Goal: Task Accomplishment & Management: Use online tool/utility

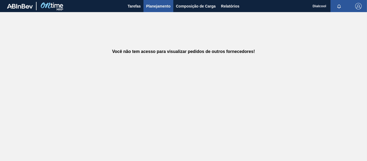
click at [158, 5] on span "Planejamento" at bounding box center [158, 6] width 24 height 6
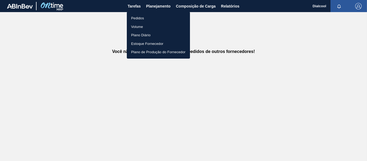
click at [148, 18] on li "Pedidos" at bounding box center [158, 18] width 63 height 9
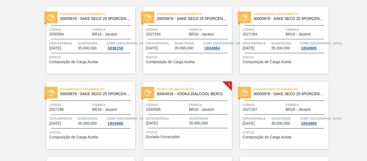
scroll to position [672, 0]
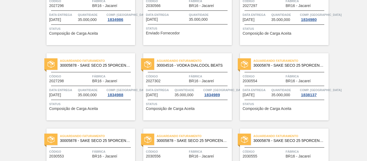
click at [192, 38] on div "Pedido em Negociação 30004516 - VODKA DIALCOOL BEATS Código 2030566 Fábrica BR1…" at bounding box center [187, 11] width 89 height 67
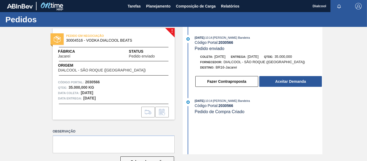
click at [272, 82] on button "Aceitar Demanda" at bounding box center [290, 81] width 63 height 11
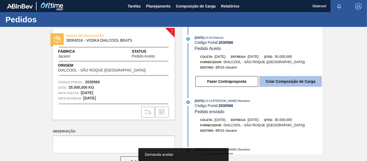
click at [308, 80] on button "Criar Composição de Carga" at bounding box center [290, 81] width 63 height 11
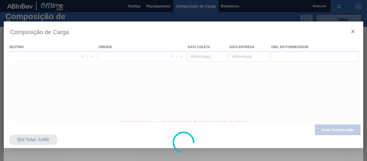
type coleta "[DATE]"
type entrega "[DATE]"
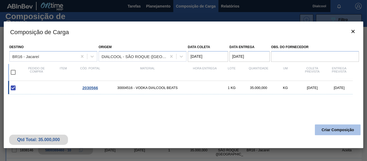
click at [341, 130] on button "Criar Composição" at bounding box center [338, 129] width 46 height 11
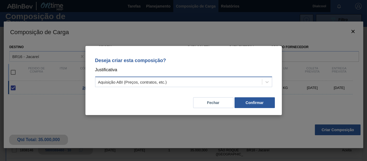
click at [248, 77] on div "Aquisição ABI (Preços, contratos, etc.)" at bounding box center [183, 82] width 177 height 10
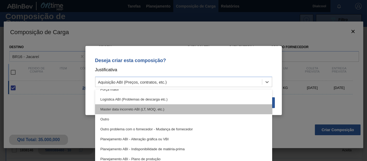
scroll to position [20, 0]
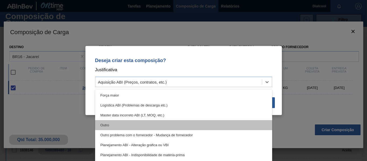
click at [159, 123] on div "Outro" at bounding box center [183, 125] width 177 height 10
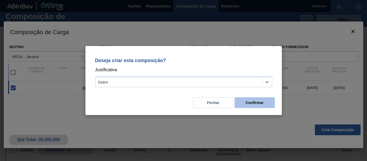
click at [260, 104] on button "Confirmar" at bounding box center [255, 102] width 40 height 11
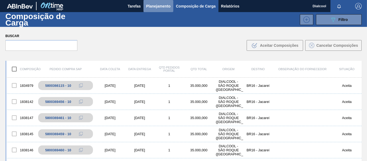
click at [160, 7] on span "Planejamento" at bounding box center [158, 6] width 24 height 6
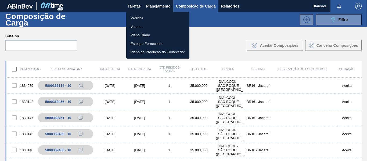
click at [172, 17] on li "Pedidos" at bounding box center [157, 18] width 63 height 9
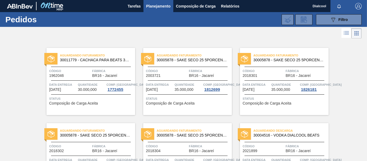
click at [166, 4] on span "Planejamento" at bounding box center [158, 6] width 24 height 6
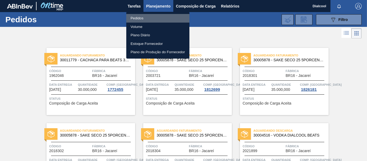
click at [157, 18] on li "Pedidos" at bounding box center [157, 18] width 63 height 9
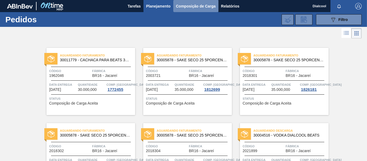
click at [196, 6] on span "Composição de Carga" at bounding box center [196, 6] width 40 height 6
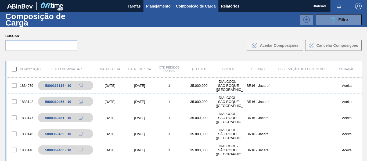
click at [157, 4] on span "Planejamento" at bounding box center [158, 6] width 24 height 6
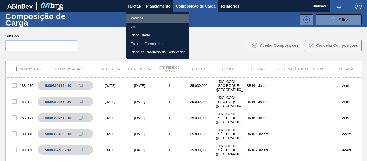
click at [142, 18] on li "Pedidos" at bounding box center [157, 18] width 63 height 9
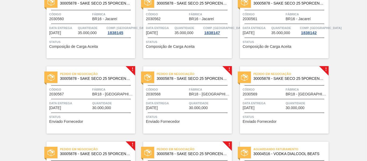
scroll to position [1027, 0]
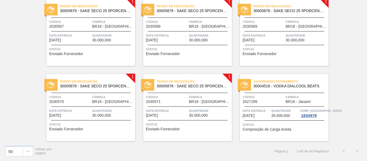
click at [83, 44] on div "Pedido em Negociação 30005878 - SAKE SECO 25 5PORCENTO Código 2030567 Fábrica B…" at bounding box center [90, 32] width 89 height 67
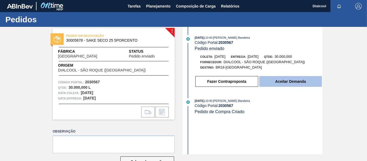
click at [293, 81] on button "Aceitar Demanda" at bounding box center [290, 81] width 63 height 11
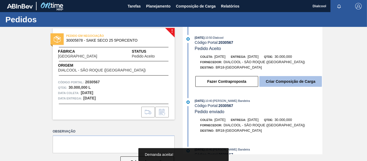
click at [292, 84] on button "Criar Composição de Carga" at bounding box center [290, 81] width 63 height 11
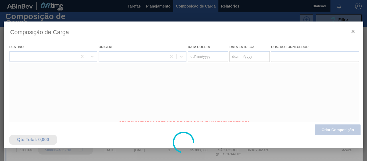
type coleta "[DATE]"
type entrega "[DATE]"
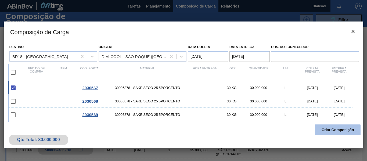
click at [330, 133] on button "Criar Composição" at bounding box center [338, 129] width 46 height 11
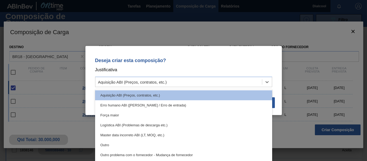
drag, startPoint x: 233, startPoint y: 79, endPoint x: 224, endPoint y: 87, distance: 12.0
click at [233, 80] on div "Aquisição ABI (Preços, contratos, etc.)" at bounding box center [178, 82] width 167 height 8
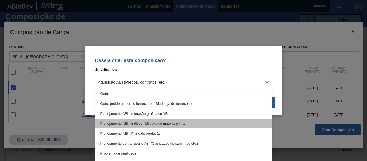
scroll to position [54, 0]
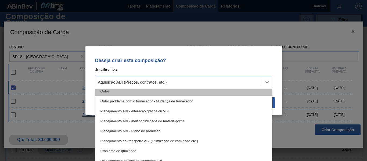
click at [152, 95] on div "Outro" at bounding box center [183, 91] width 177 height 10
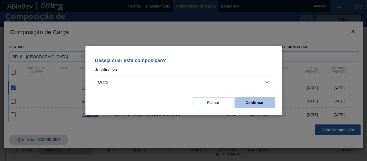
click at [263, 102] on button "Confirmar" at bounding box center [255, 102] width 40 height 11
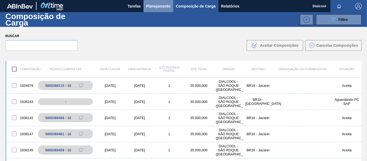
click at [160, 2] on button "Planejamento" at bounding box center [158, 6] width 30 height 12
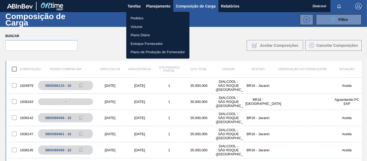
click at [148, 17] on li "Pedidos" at bounding box center [157, 18] width 63 height 9
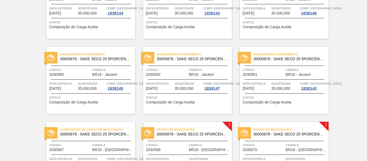
scroll to position [994, 0]
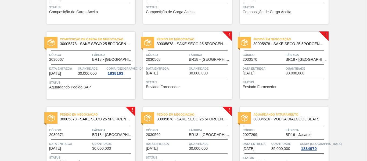
click at [198, 78] on div "Pedido em Negociação 30005878 - SAKE SECO 25 5PORCENTO Código 2030568 Fábrica B…" at bounding box center [187, 65] width 89 height 67
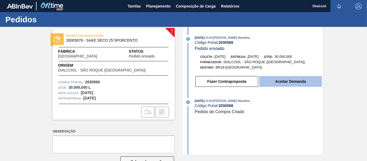
click at [295, 83] on button "Aceitar Demanda" at bounding box center [290, 81] width 63 height 11
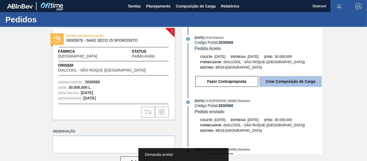
click at [296, 82] on button "Criar Composição de Carga" at bounding box center [290, 81] width 63 height 11
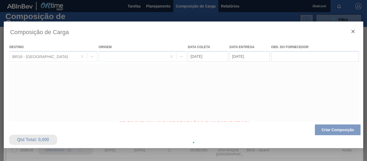
type coleta "[DATE]"
type entrega "[DATE]"
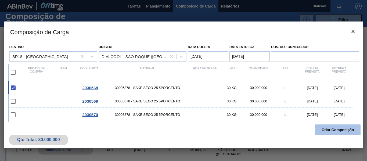
click at [329, 129] on button "Criar Composição" at bounding box center [338, 129] width 46 height 11
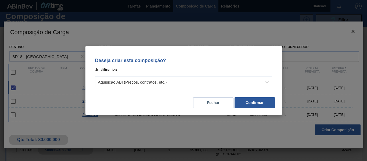
click at [202, 83] on div "Aquisição ABI (Preços, contratos, etc.)" at bounding box center [178, 82] width 167 height 8
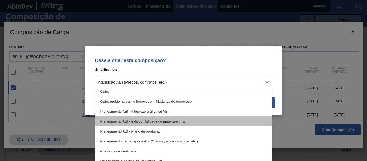
scroll to position [54, 0]
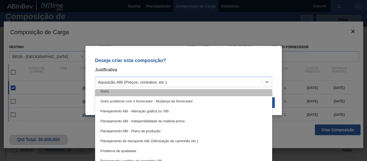
click at [130, 94] on div "Outro" at bounding box center [183, 91] width 177 height 10
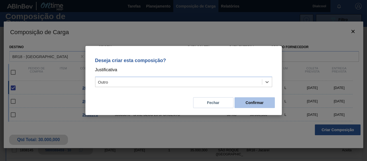
click at [257, 100] on button "Confirmar" at bounding box center [255, 102] width 40 height 11
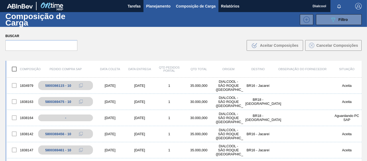
click at [160, 6] on span "Planejamento" at bounding box center [158, 6] width 24 height 6
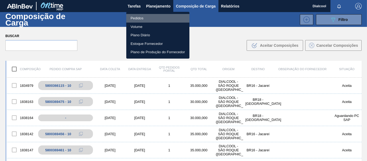
click at [152, 16] on li "Pedidos" at bounding box center [157, 18] width 63 height 9
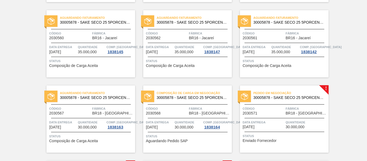
scroll to position [1027, 0]
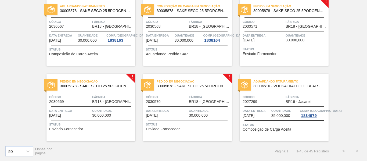
click at [299, 27] on span "BR18 - [GEOGRAPHIC_DATA]" at bounding box center [307, 26] width 42 height 4
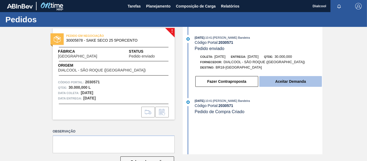
click at [288, 79] on button "Aceitar Demanda" at bounding box center [290, 81] width 63 height 11
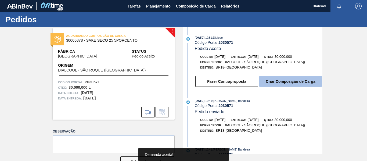
click at [289, 81] on button "Criar Composição de Carga" at bounding box center [290, 81] width 63 height 11
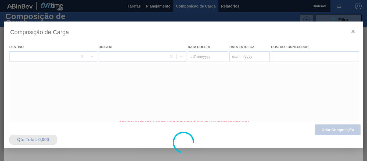
type coleta "[DATE]"
type entrega "[DATE]"
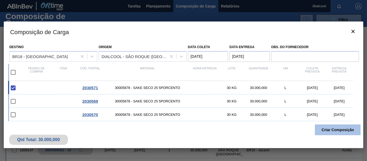
click at [340, 125] on button "Criar Composição" at bounding box center [338, 129] width 46 height 11
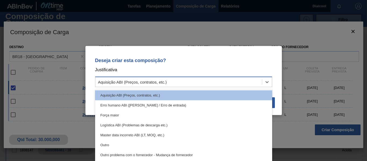
click at [210, 80] on div "Aquisição ABI (Preços, contratos, etc.)" at bounding box center [178, 82] width 167 height 8
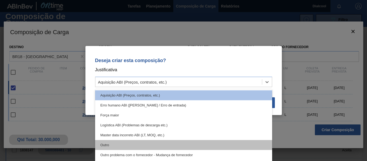
click at [175, 144] on div "Outro" at bounding box center [183, 145] width 177 height 10
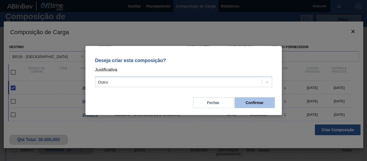
click at [267, 100] on button "Confirmar" at bounding box center [255, 102] width 40 height 11
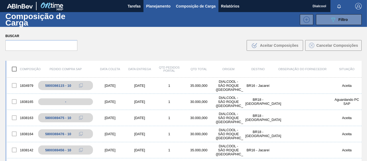
click at [156, 3] on span "Planejamento" at bounding box center [158, 6] width 24 height 6
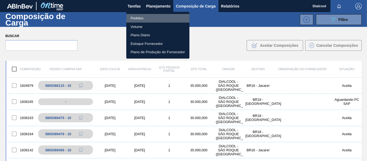
click at [150, 18] on li "Pedidos" at bounding box center [157, 18] width 63 height 9
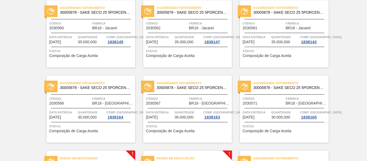
scroll to position [1027, 0]
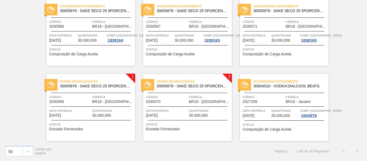
click at [118, 93] on div "Pedido em Negociação 30005878 - SAKE SECO 25 5PORCENTO Código 2030569 Fábrica B…" at bounding box center [90, 107] width 89 height 67
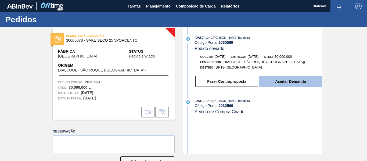
click at [292, 82] on button "Aceitar Demanda" at bounding box center [290, 81] width 63 height 11
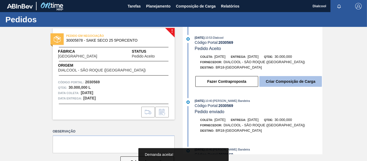
click at [292, 83] on button "Criar Composição de Carga" at bounding box center [290, 81] width 63 height 11
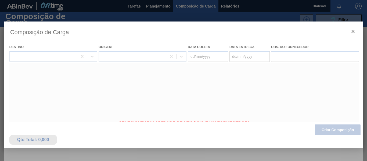
type coleta "[DATE]"
type entrega "[DATE]"
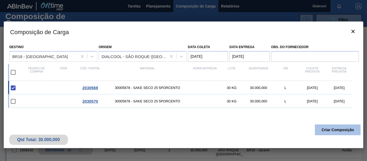
click at [348, 128] on button "Criar Composição" at bounding box center [338, 129] width 46 height 11
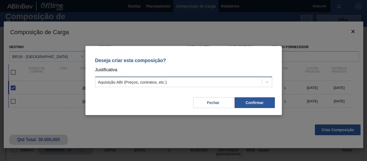
click at [212, 82] on div "Aquisição ABI (Preços, contratos, etc.)" at bounding box center [178, 82] width 167 height 8
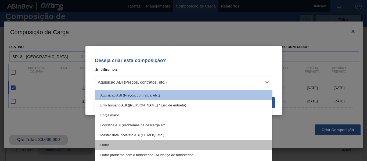
click at [150, 148] on div "Outro" at bounding box center [183, 145] width 177 height 10
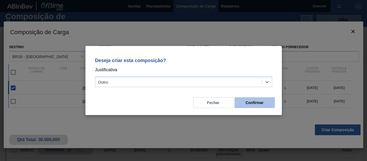
click at [254, 101] on button "Confirmar" at bounding box center [255, 102] width 40 height 11
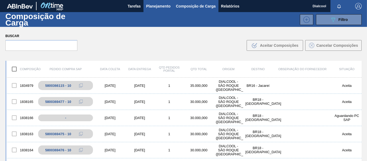
click at [157, 11] on button "Planejamento" at bounding box center [158, 6] width 30 height 12
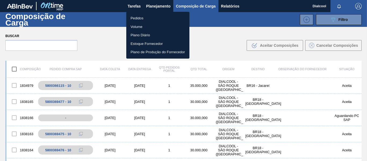
click at [153, 19] on li "Pedidos" at bounding box center [157, 18] width 63 height 9
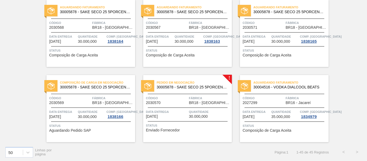
scroll to position [1027, 0]
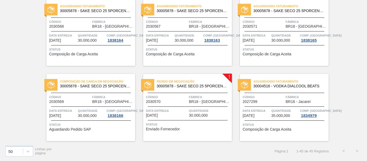
click at [198, 84] on span "Pedido em Negociação" at bounding box center [194, 81] width 75 height 5
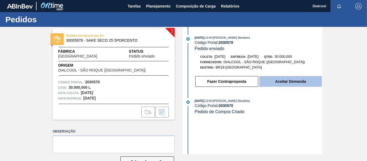
click at [279, 80] on button "Aceitar Demanda" at bounding box center [290, 81] width 63 height 11
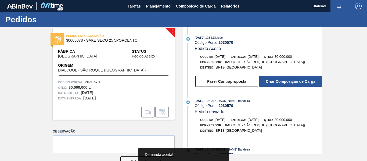
click at [279, 80] on button "Criar Composição de Carga" at bounding box center [290, 81] width 63 height 11
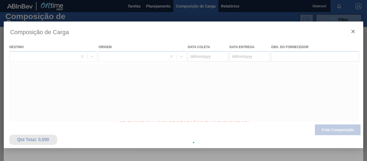
type coleta "[DATE]"
type entrega "[DATE]"
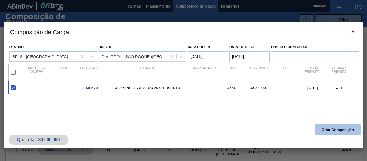
click at [336, 132] on button "Criar Composição" at bounding box center [338, 129] width 46 height 11
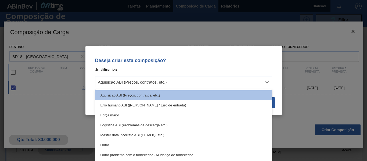
drag, startPoint x: 160, startPoint y: 86, endPoint x: 158, endPoint y: 90, distance: 4.5
click at [159, 86] on div "Aquisição ABI (Preços, contratos, etc.)" at bounding box center [183, 82] width 177 height 10
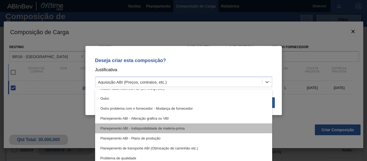
scroll to position [54, 0]
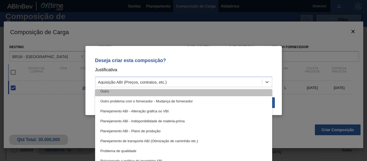
click at [127, 92] on div "Outro" at bounding box center [183, 91] width 177 height 10
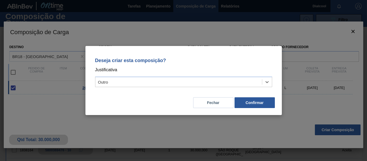
click at [282, 103] on div "Deseja criar esta composição? Justificativa option Outro, selected. Select is f…" at bounding box center [183, 80] width 196 height 69
click at [267, 101] on button "Confirmar" at bounding box center [255, 102] width 40 height 11
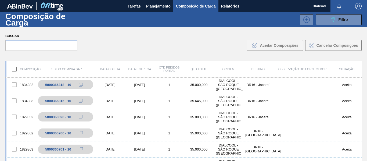
scroll to position [591, 0]
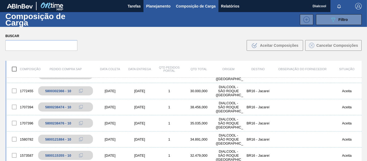
click at [164, 8] on span "Planejamento" at bounding box center [158, 6] width 24 height 6
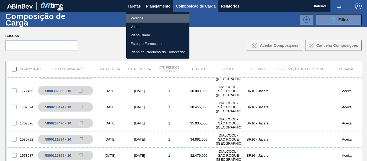
drag, startPoint x: 148, startPoint y: 19, endPoint x: 194, endPoint y: 52, distance: 56.8
click at [148, 19] on li "Pedidos" at bounding box center [157, 18] width 63 height 9
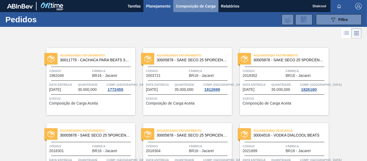
click at [189, 6] on span "Composição de Carga" at bounding box center [196, 6] width 40 height 6
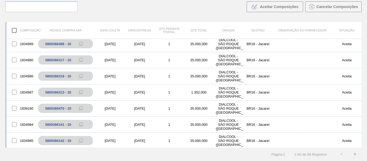
scroll to position [268, 0]
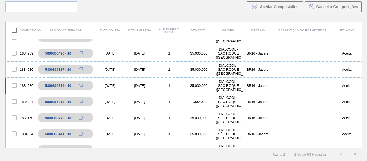
click at [117, 86] on div "[DATE]" at bounding box center [110, 86] width 30 height 4
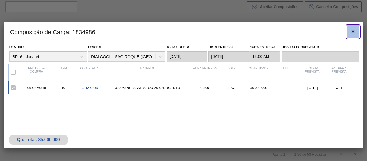
click at [353, 30] on icon "botão de ícone" at bounding box center [353, 31] width 6 height 6
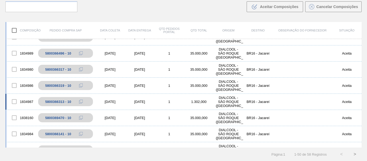
click at [116, 106] on div "1834987 5800366313 - 10 18/09/2025 19/09/2025 1 1.302,000 DIALCOOL - SÃO ROQUE …" at bounding box center [183, 102] width 356 height 16
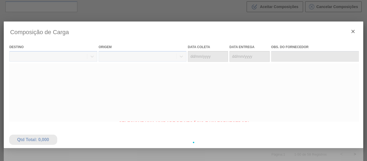
type coleta "[DATE]"
type entrega "[DATE]"
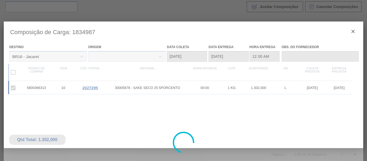
click at [355, 31] on div at bounding box center [184, 142] width 360 height 242
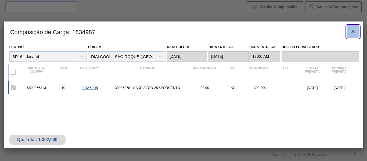
click at [352, 32] on icon "botão de ícone" at bounding box center [352, 31] width 3 height 3
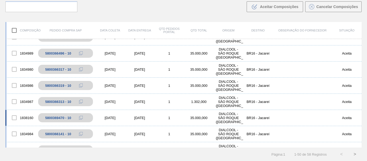
click at [131, 117] on div "[DATE]" at bounding box center [140, 118] width 30 height 4
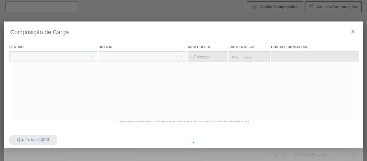
type coleta "[DATE]"
type entrega "[DATE]"
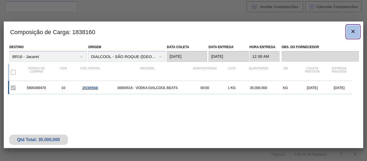
click at [354, 32] on icon "botão de ícone" at bounding box center [353, 31] width 6 height 6
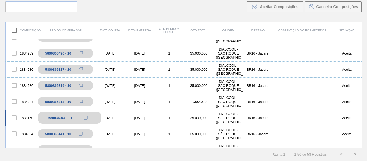
drag, startPoint x: 84, startPoint y: 119, endPoint x: 85, endPoint y: 123, distance: 3.8
click at [85, 119] on icon at bounding box center [86, 118] width 4 height 4
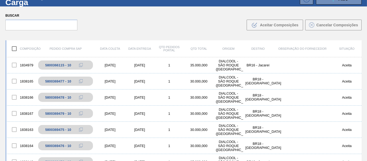
scroll to position [0, 0]
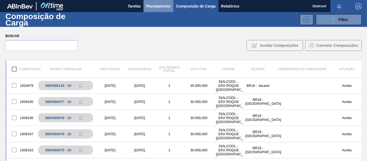
click at [165, 9] on span "Planejamento" at bounding box center [158, 6] width 24 height 6
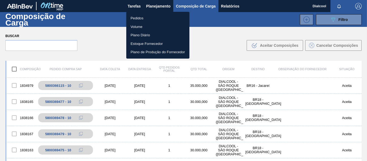
click at [146, 18] on li "Pedidos" at bounding box center [157, 18] width 63 height 9
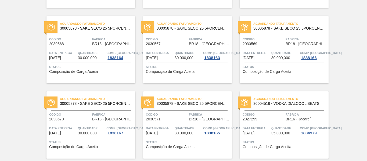
scroll to position [1000, 0]
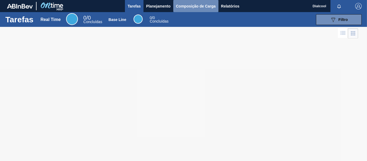
click at [198, 5] on span "Composição de Carga" at bounding box center [196, 6] width 40 height 6
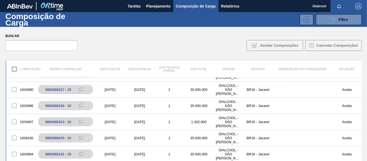
scroll to position [296, 0]
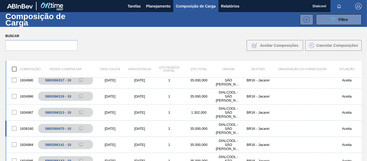
click at [193, 128] on div "35.000,000" at bounding box center [199, 129] width 30 height 4
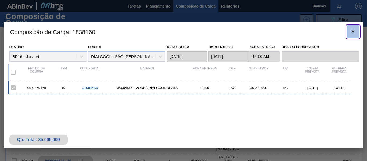
click at [353, 31] on icon "botão de ícone" at bounding box center [353, 31] width 6 height 6
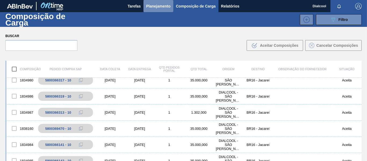
click at [155, 5] on span "Planejamento" at bounding box center [158, 6] width 24 height 6
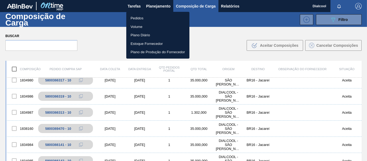
click at [146, 17] on li "Pedidos" at bounding box center [157, 18] width 63 height 9
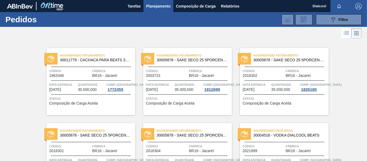
click at [163, 5] on span "Planejamento" at bounding box center [158, 6] width 24 height 6
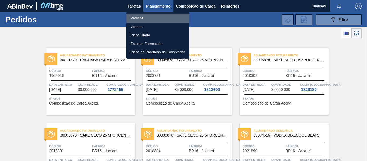
click at [142, 16] on li "Pedidos" at bounding box center [157, 18] width 63 height 9
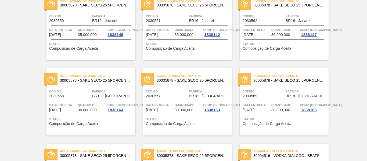
scroll to position [1027, 0]
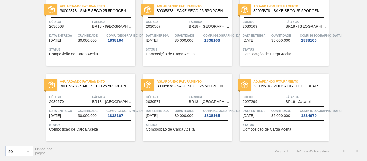
drag, startPoint x: 366, startPoint y: 119, endPoint x: 367, endPoint y: 109, distance: 10.0
click at [367, 102] on main "Tarefas Planejamento Composição de Carga Relatórios Dialcool Marcar todas como …" at bounding box center [183, 80] width 367 height 161
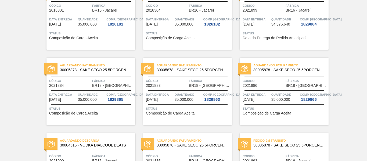
scroll to position [0, 0]
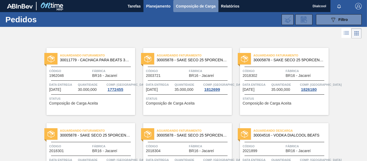
click at [192, 6] on span "Composição de Carga" at bounding box center [196, 6] width 40 height 6
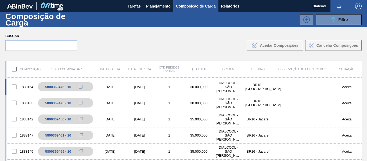
scroll to position [54, 0]
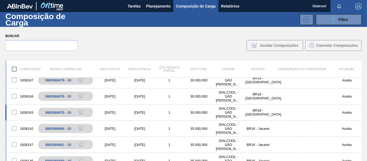
click at [112, 117] on div "1838163 5800369475 - 10 [DATE] [DATE] 1 30.000,000 DIALCOOL - [GEOGRAPHIC_DATA]…" at bounding box center [183, 113] width 356 height 16
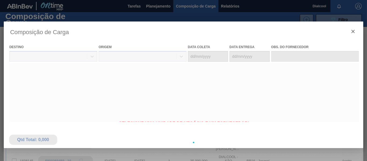
type coleta "[DATE]"
type entrega "[DATE]"
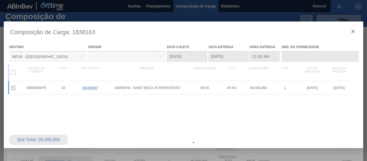
click at [351, 33] on div at bounding box center [184, 142] width 360 height 242
click at [352, 31] on div at bounding box center [184, 142] width 360 height 242
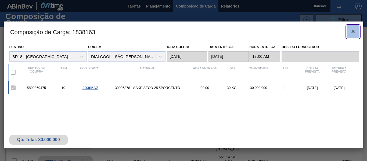
click at [351, 32] on icon "botão de ícone" at bounding box center [353, 31] width 6 height 6
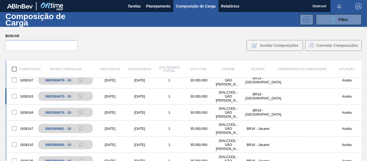
click at [116, 97] on div "[DATE]" at bounding box center [110, 96] width 30 height 4
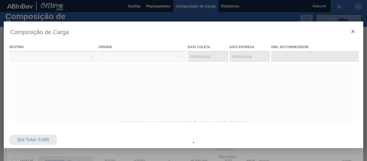
type coleta "[DATE]"
type entrega "[DATE]"
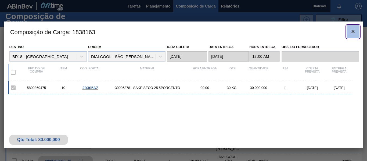
click at [356, 32] on icon "botão de ícone" at bounding box center [353, 31] width 6 height 6
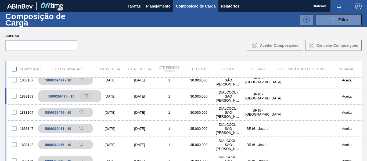
click at [88, 97] on button at bounding box center [85, 96] width 11 height 6
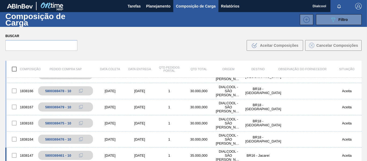
scroll to position [0, 0]
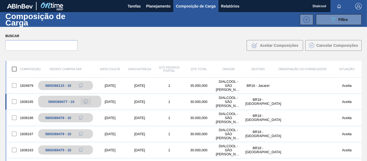
click at [86, 103] on icon at bounding box center [86, 102] width 4 height 4
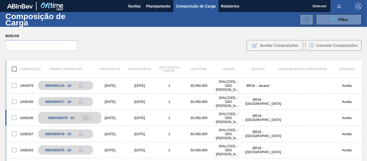
click at [84, 119] on icon at bounding box center [86, 118] width 4 height 4
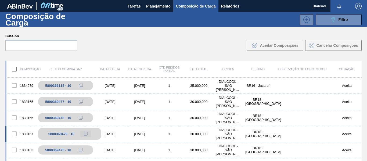
click at [85, 132] on icon at bounding box center [86, 134] width 4 height 4
